Goal: Task Accomplishment & Management: Use online tool/utility

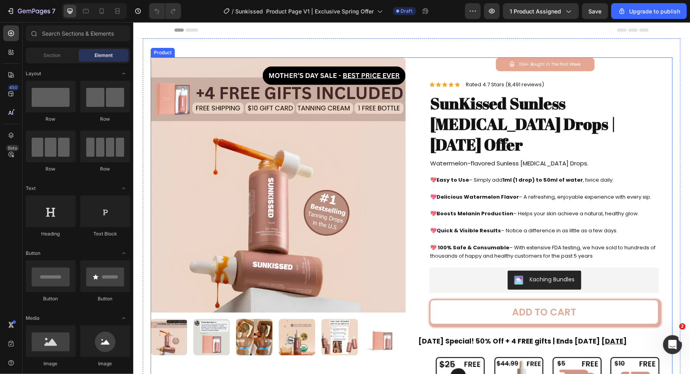
click at [406, 164] on div "Product Images Icon 115k+ Bought In The Past Week Text Block Row Icon Icon Icon…" at bounding box center [411, 339] width 522 height 564
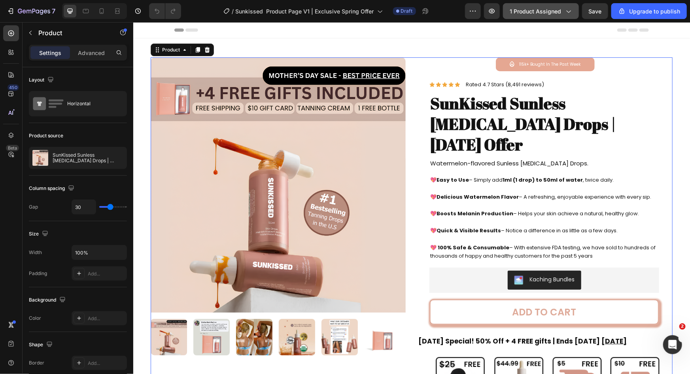
click at [555, 11] on span "1 product assigned" at bounding box center [535, 11] width 51 height 8
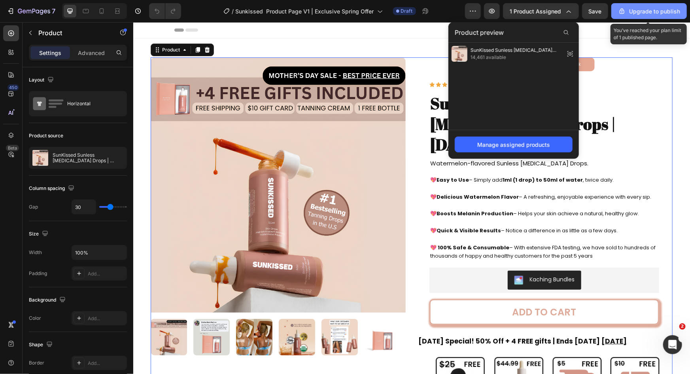
click at [629, 13] on div "Upgrade to publish" at bounding box center [649, 11] width 62 height 8
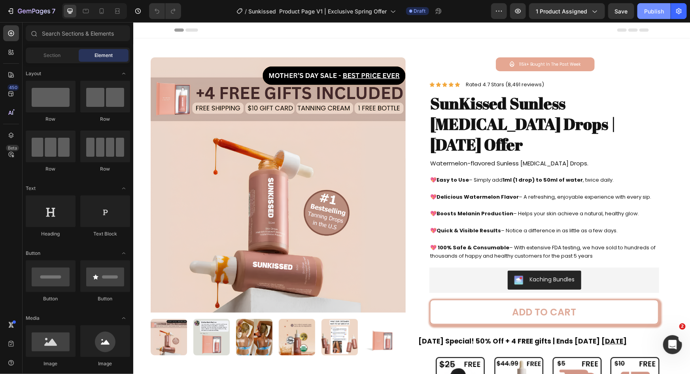
click at [650, 11] on div "Publish" at bounding box center [654, 11] width 20 height 8
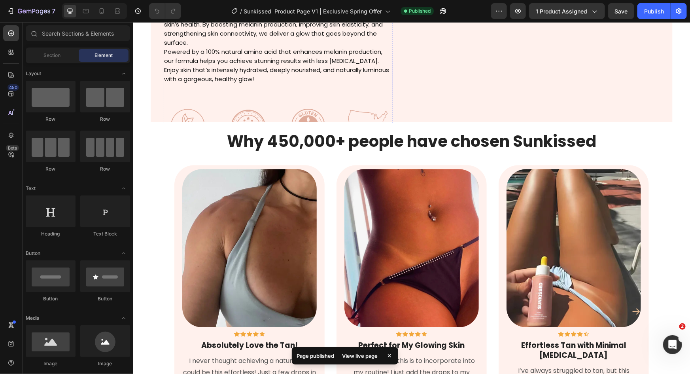
scroll to position [1258, 0]
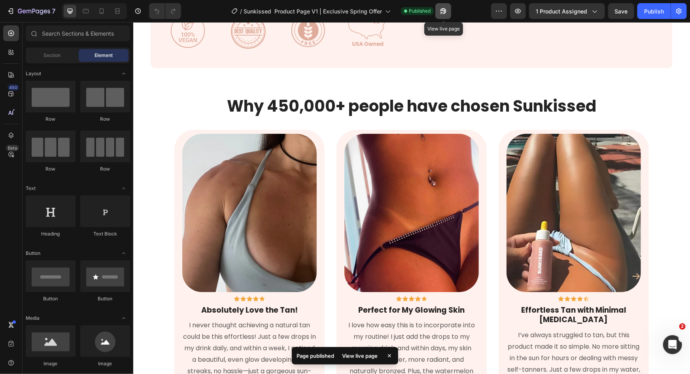
click at [445, 10] on icon "button" at bounding box center [443, 11] width 6 height 6
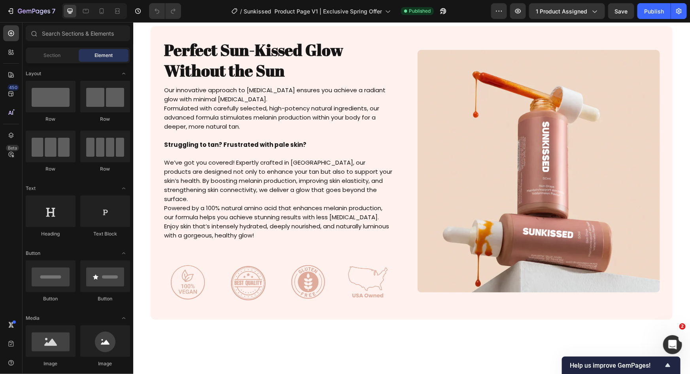
scroll to position [755, 0]
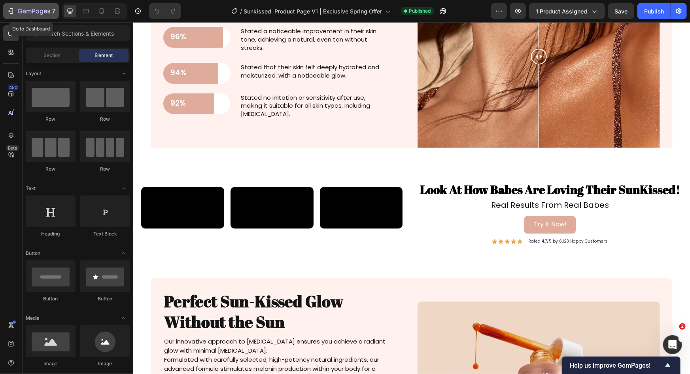
click at [12, 8] on icon "button" at bounding box center [11, 11] width 8 height 8
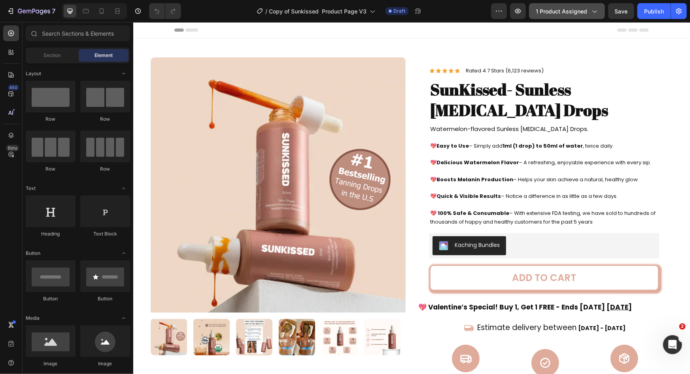
click at [586, 8] on span "1 product assigned" at bounding box center [561, 11] width 51 height 8
click at [653, 15] on button "Publish" at bounding box center [653, 11] width 33 height 16
click at [570, 11] on span "1 product assigned" at bounding box center [561, 11] width 51 height 8
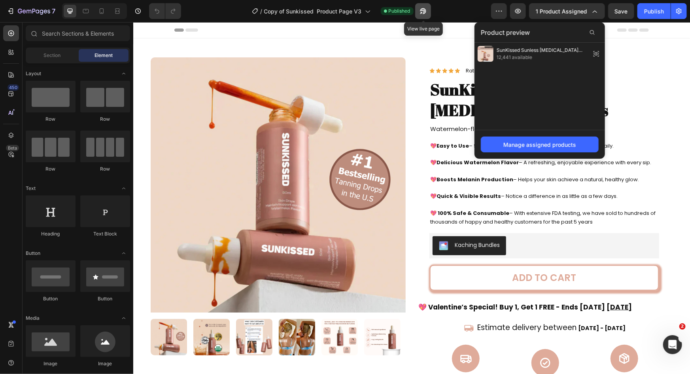
click at [424, 13] on icon "button" at bounding box center [423, 11] width 6 height 6
